Goal: Information Seeking & Learning: Learn about a topic

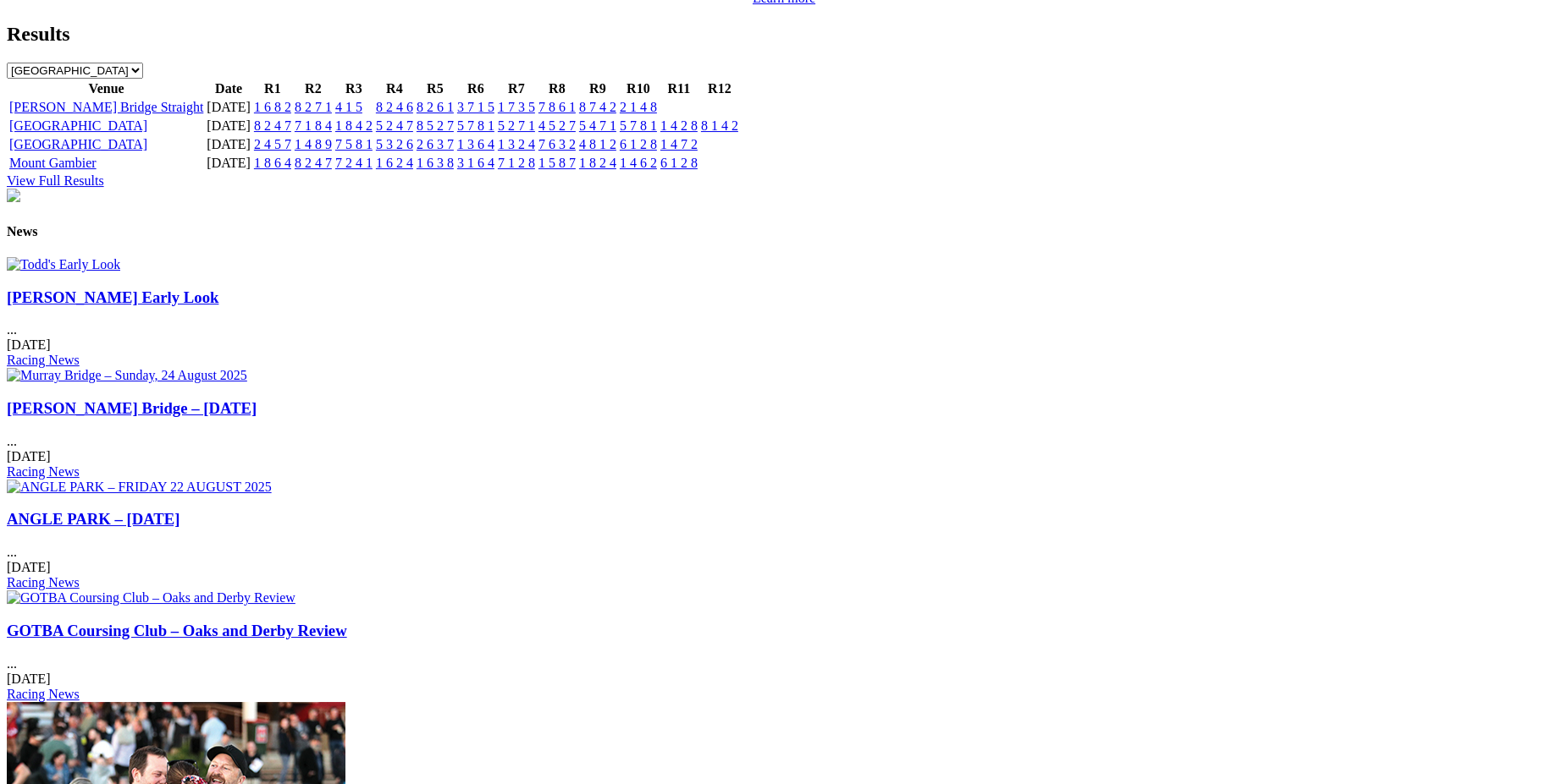
scroll to position [1882, 0]
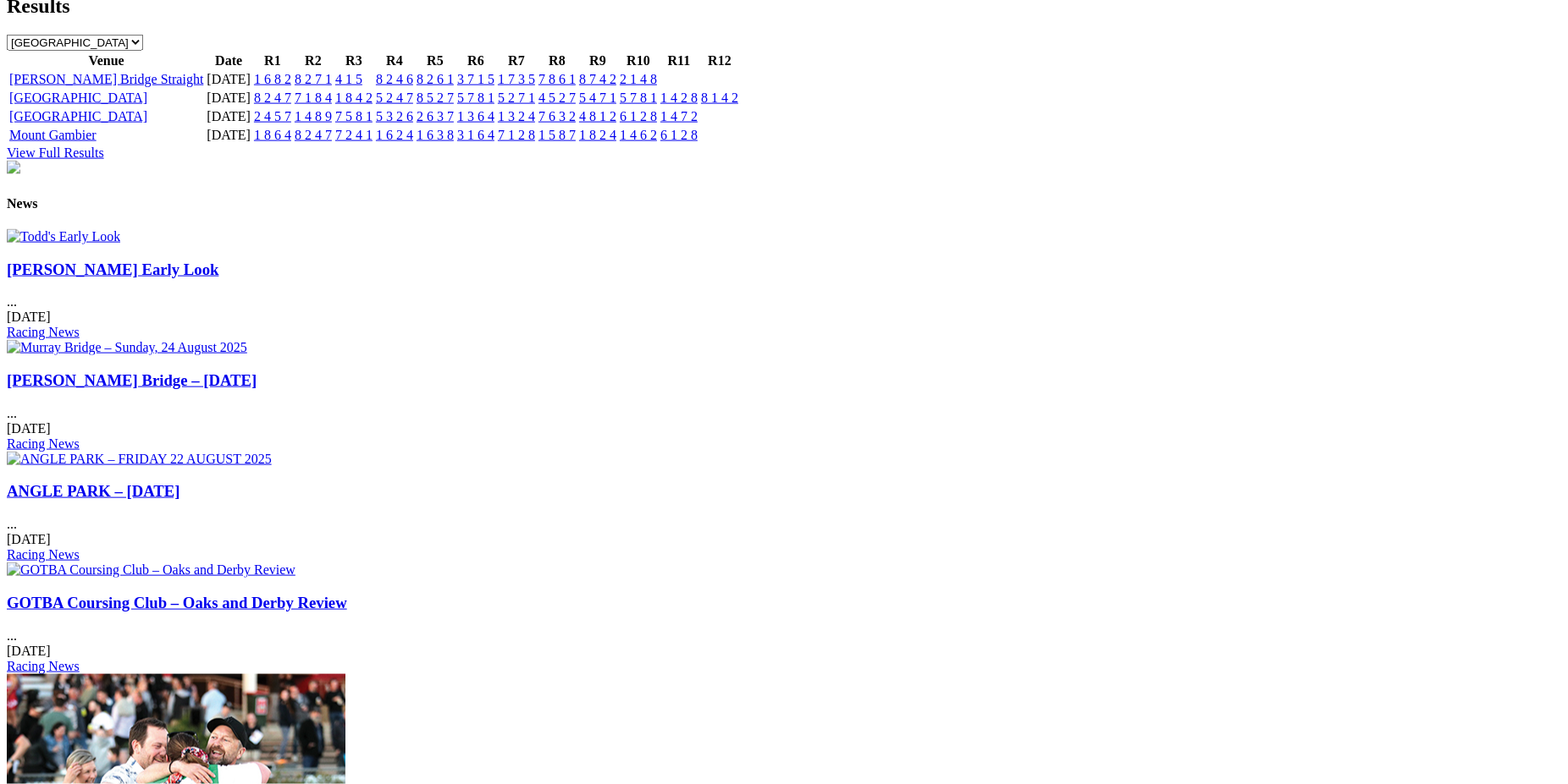
click at [218, 278] on link "[PERSON_NAME] Early Look" at bounding box center [113, 270] width 211 height 18
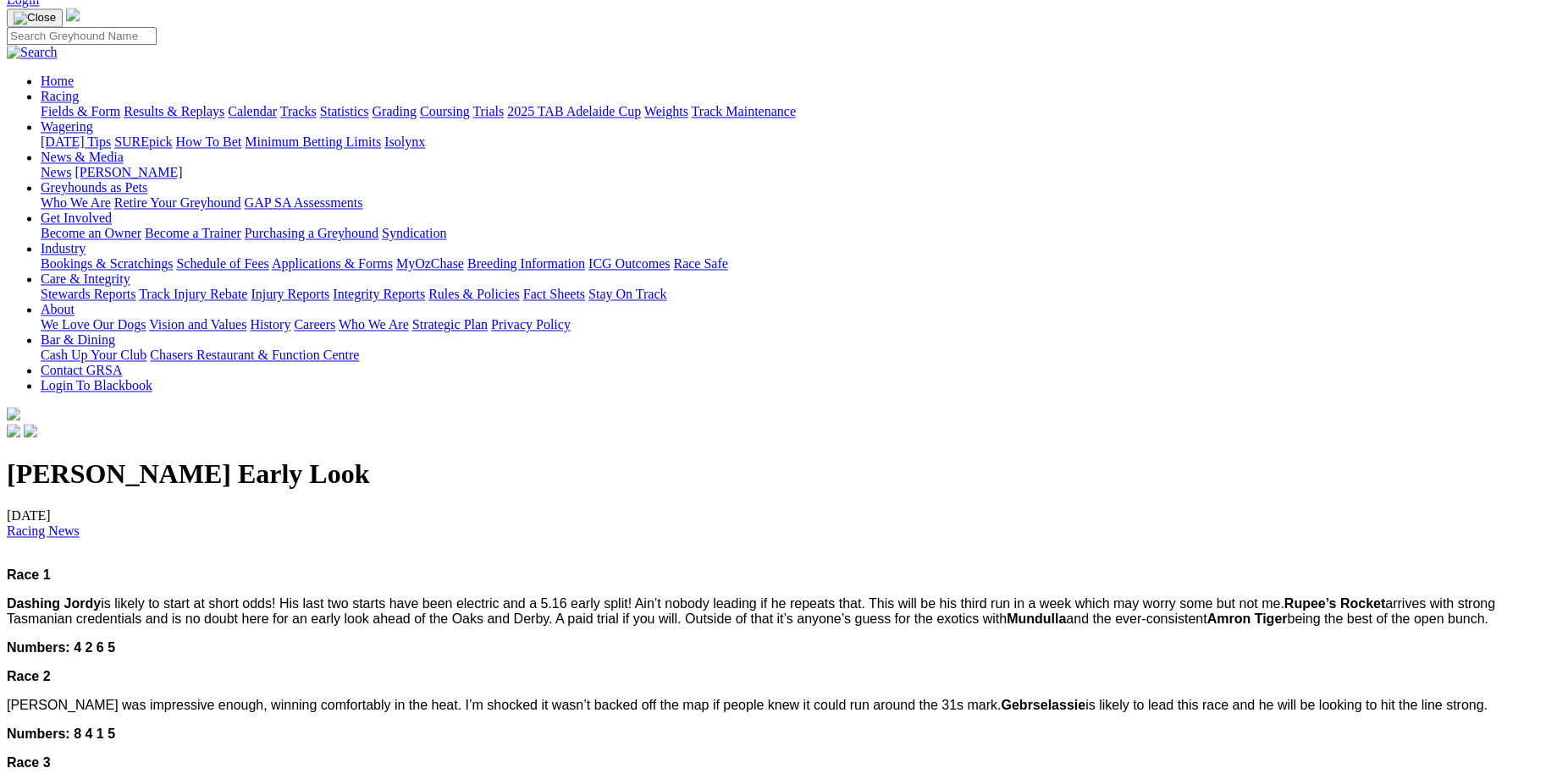
scroll to position [83, 0]
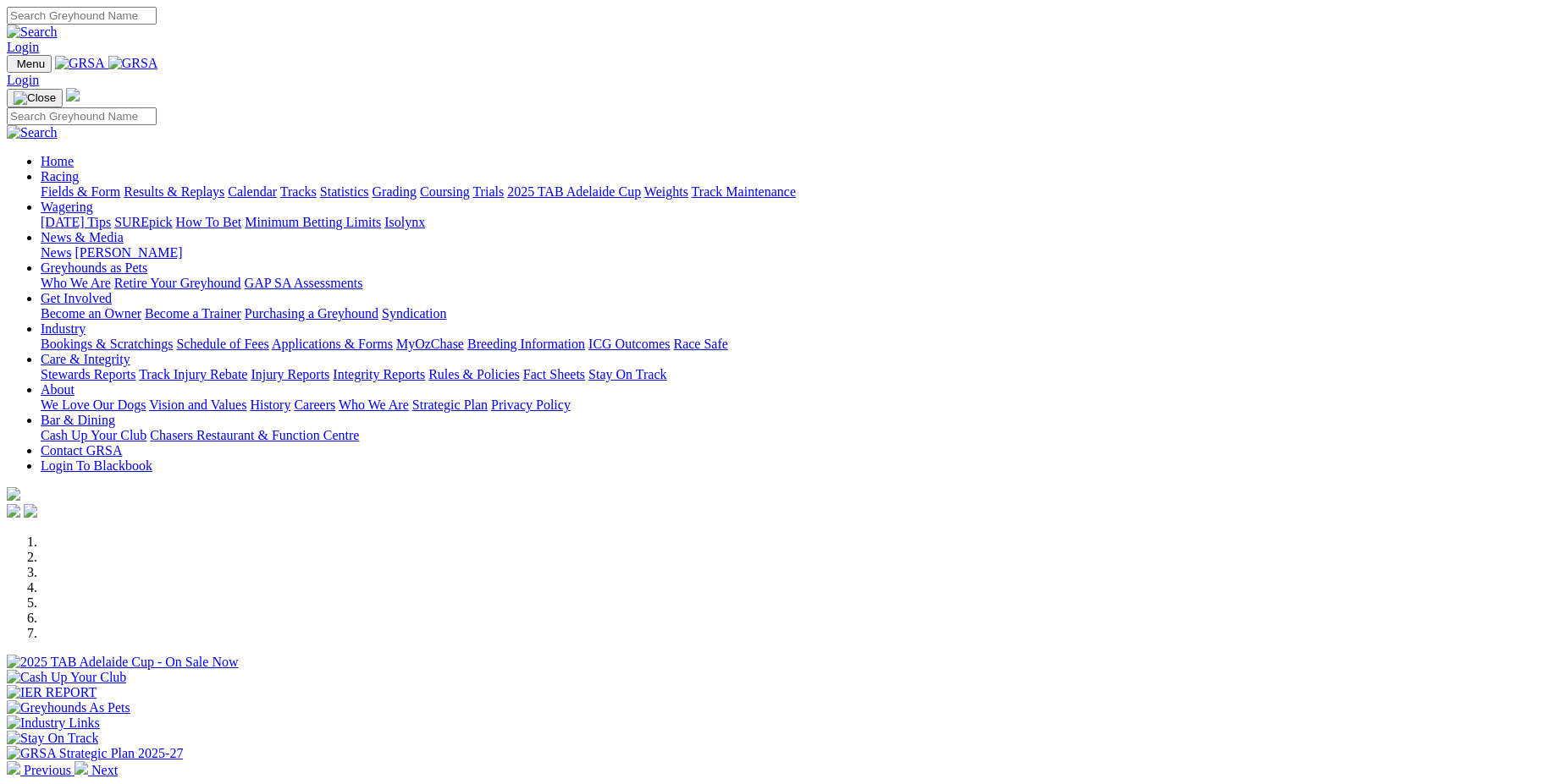
scroll to position [1882, 0]
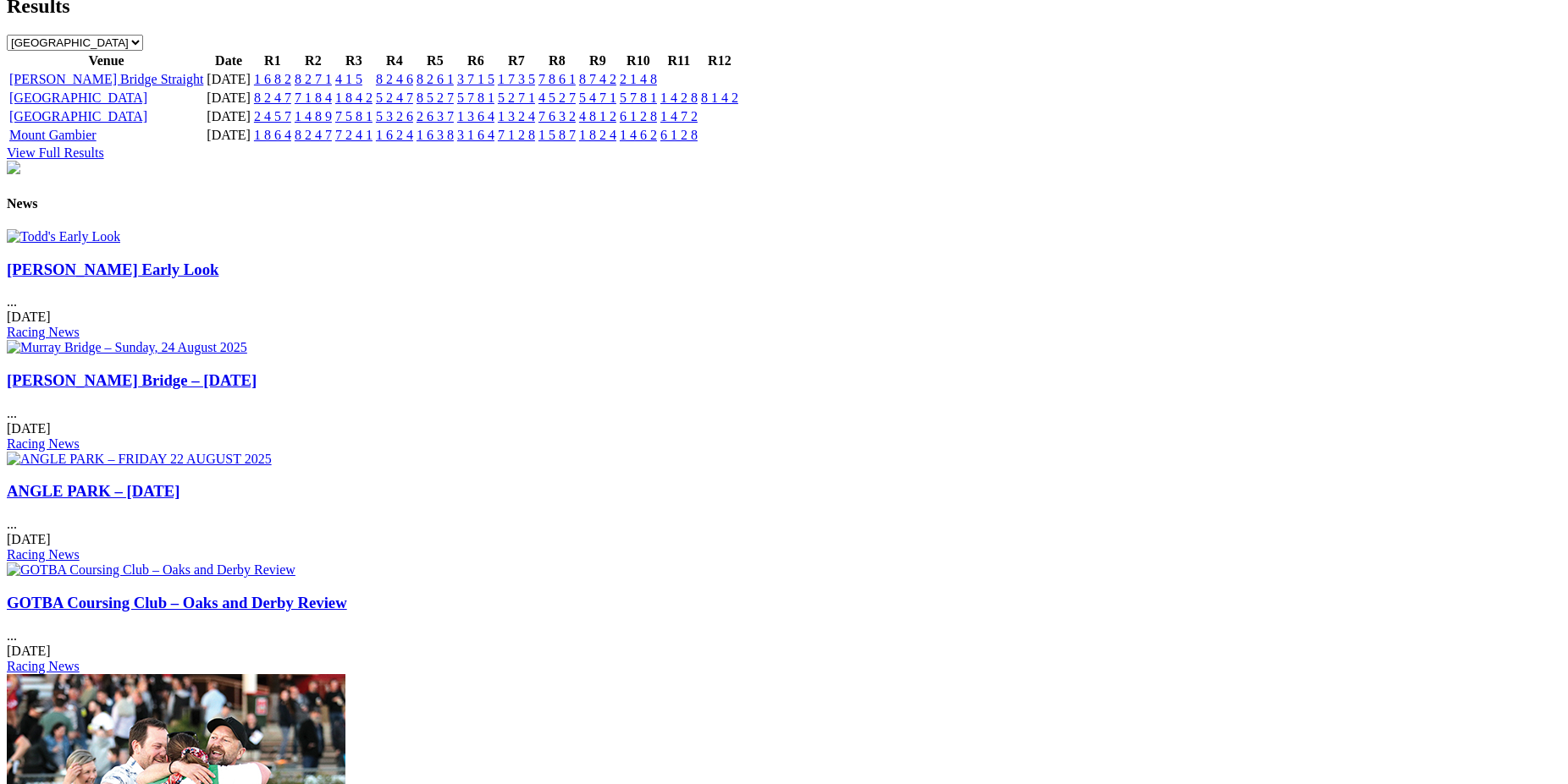
click at [347, 594] on link "GOTBA Coursing Club – Oaks and Derby Review" at bounding box center [176, 603] width 340 height 18
